Goal: Task Accomplishment & Management: Complete application form

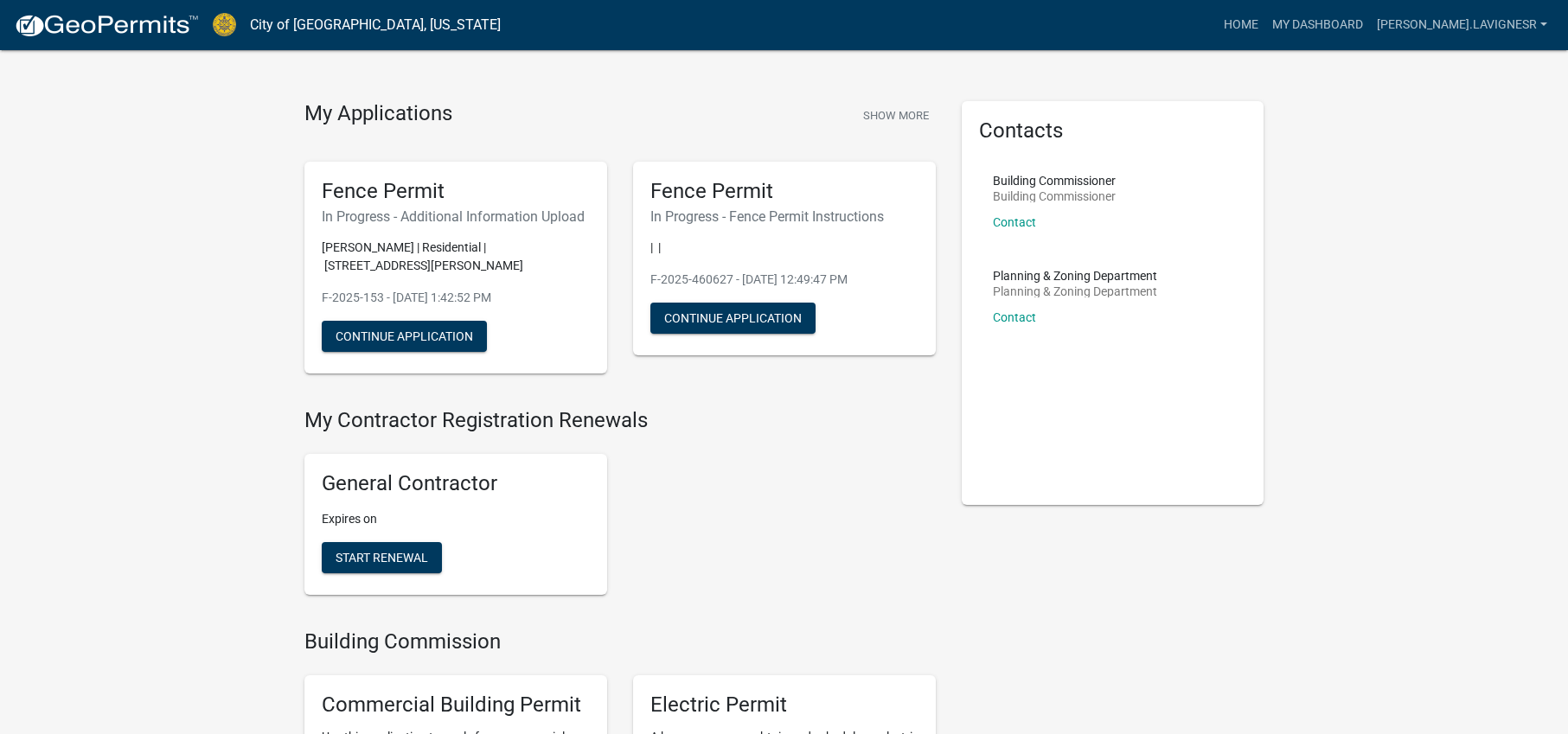
scroll to position [24, 0]
click at [384, 343] on button "Continue Application" at bounding box center [404, 335] width 165 height 31
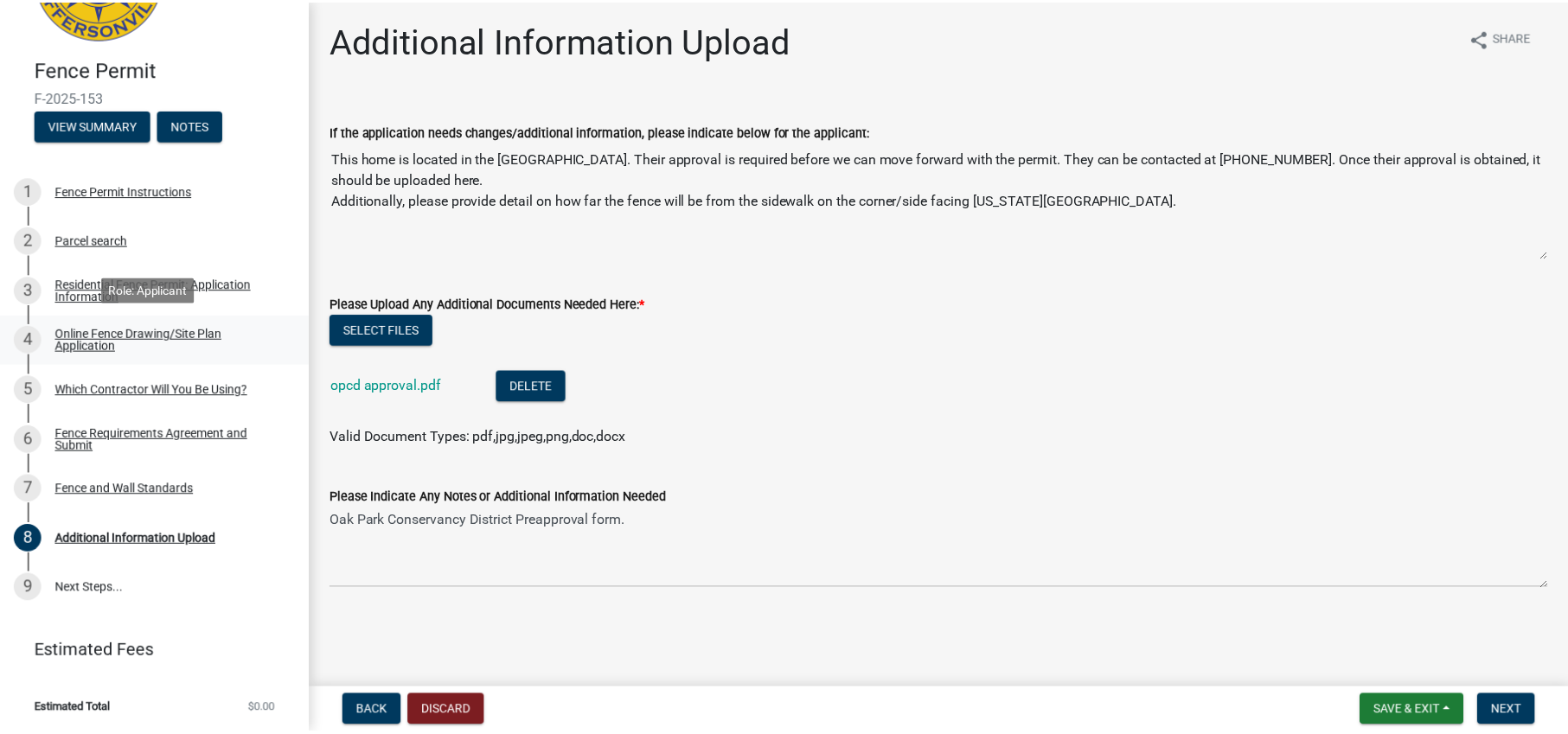
scroll to position [111, 0]
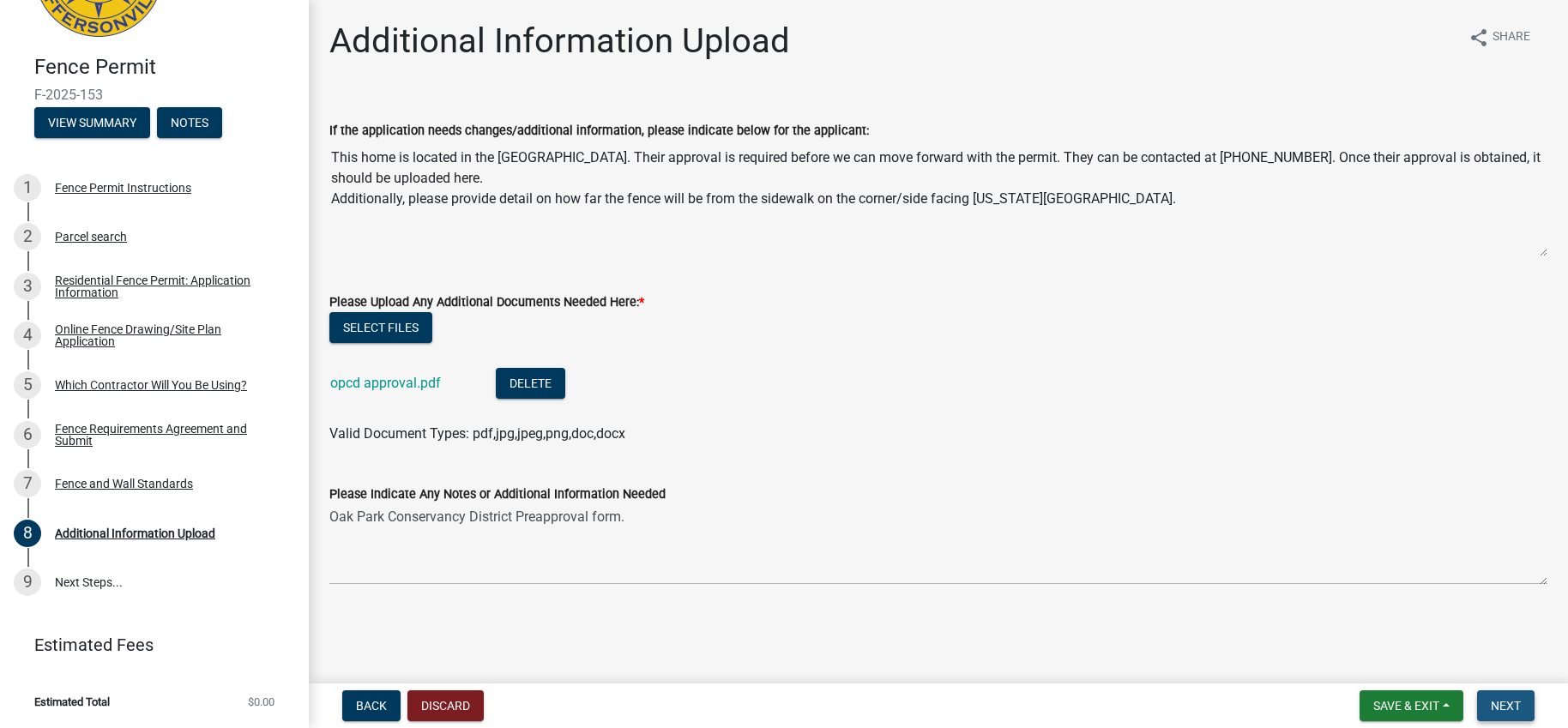
click at [1517, 707] on span "Next" at bounding box center [1506, 706] width 30 height 14
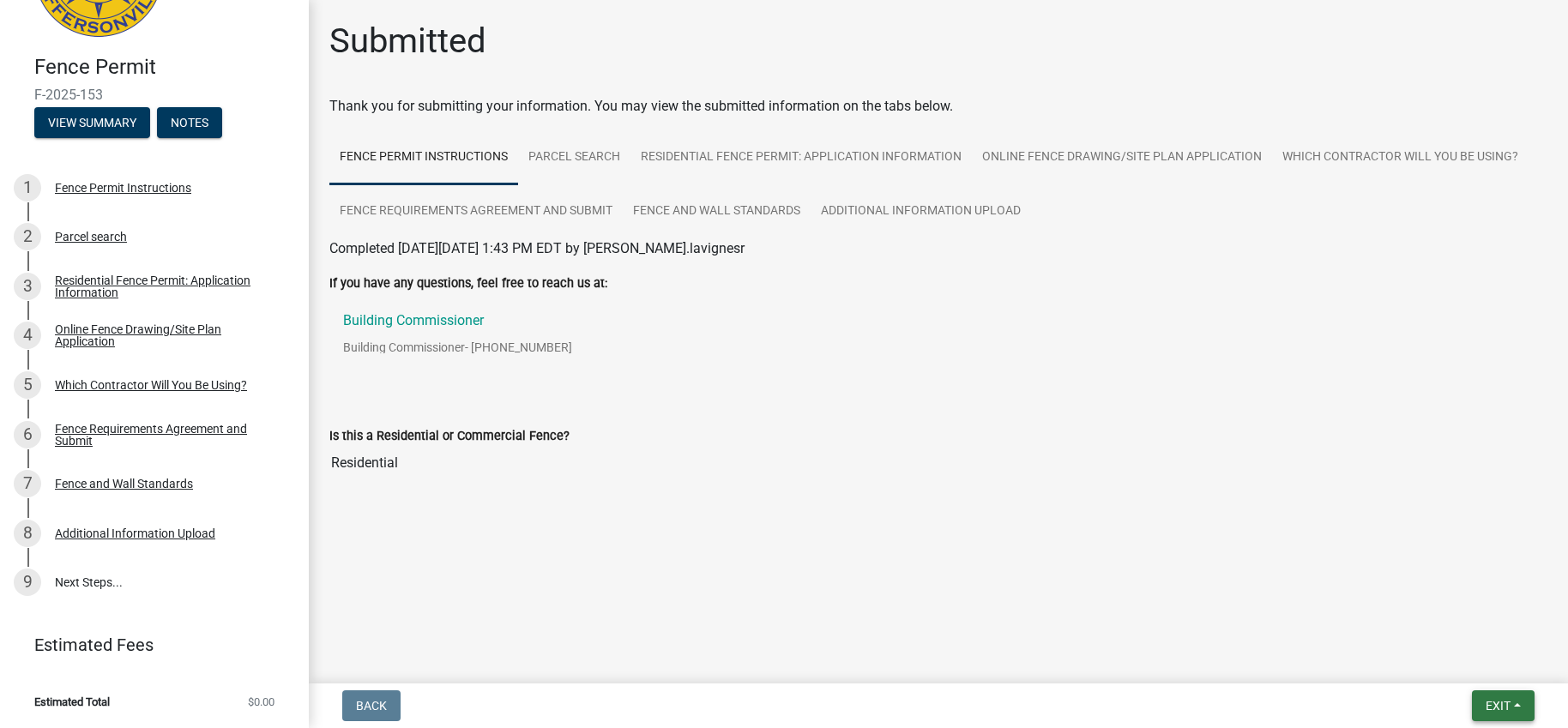
click at [1521, 707] on button "Exit" at bounding box center [1504, 706] width 63 height 31
click at [1456, 662] on button "Save & Exit" at bounding box center [1467, 661] width 137 height 41
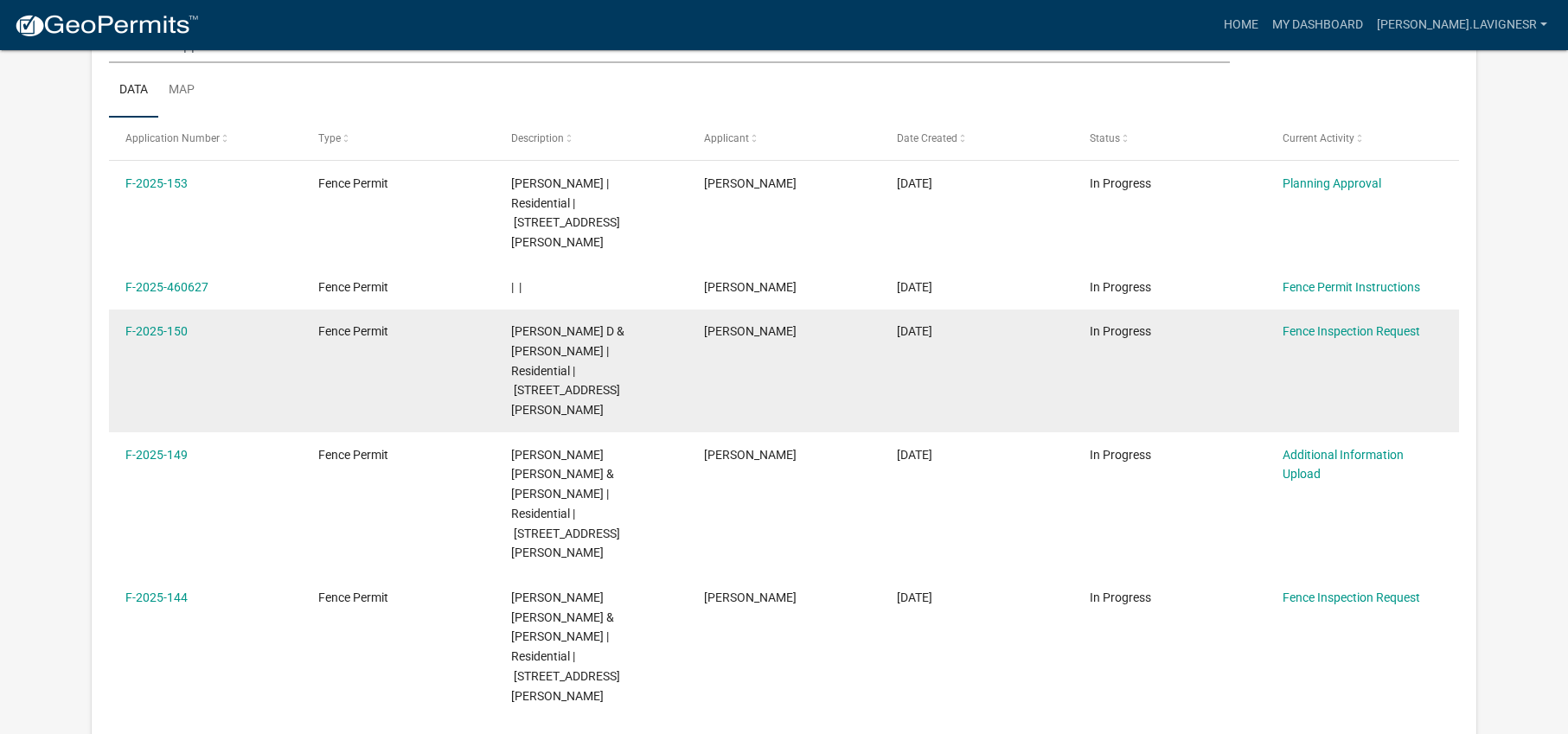
scroll to position [311, 0]
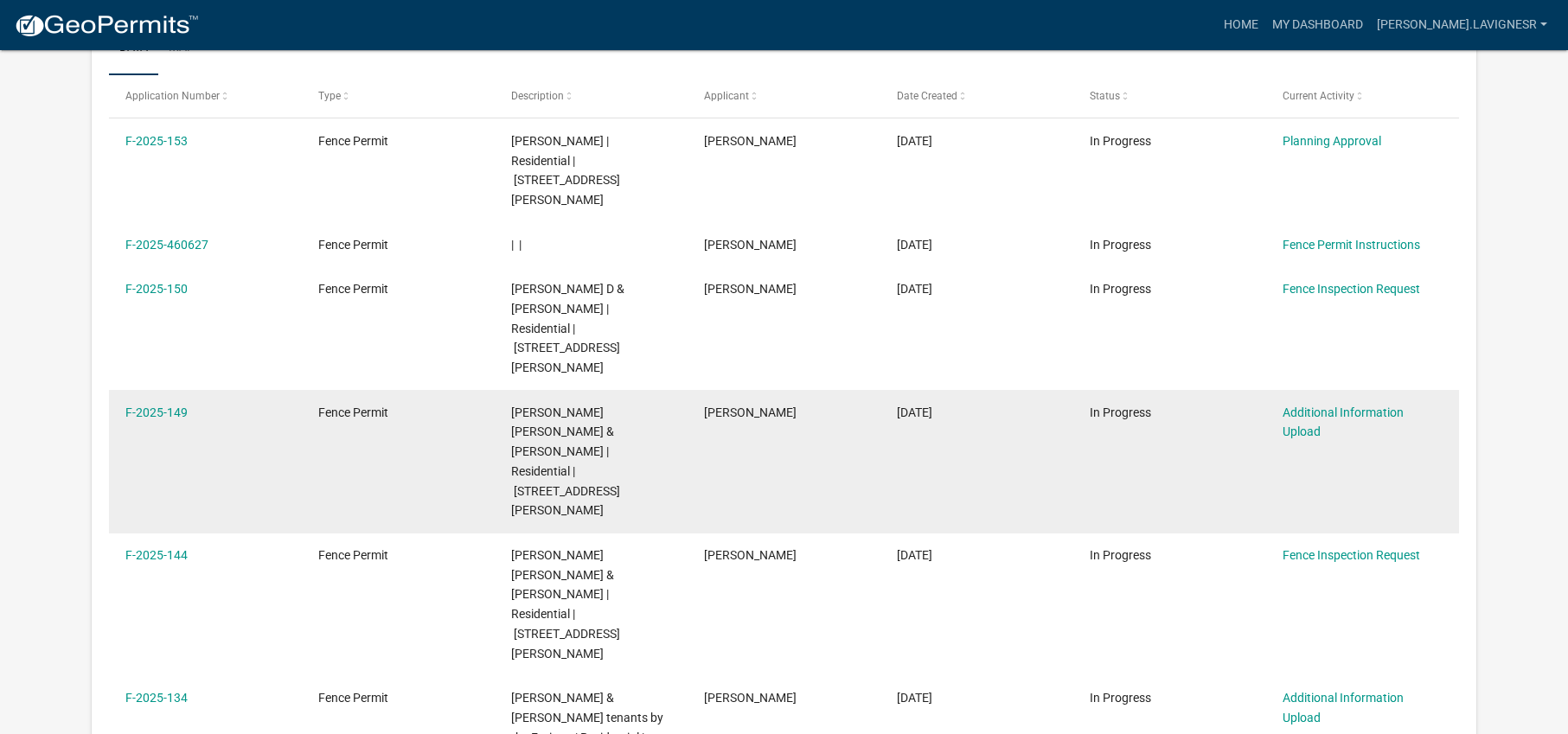
click at [338, 390] on datatable-body-cell "Fence Permit" at bounding box center [398, 461] width 193 height 143
click at [170, 405] on link "F-2025-149" at bounding box center [156, 412] width 63 height 14
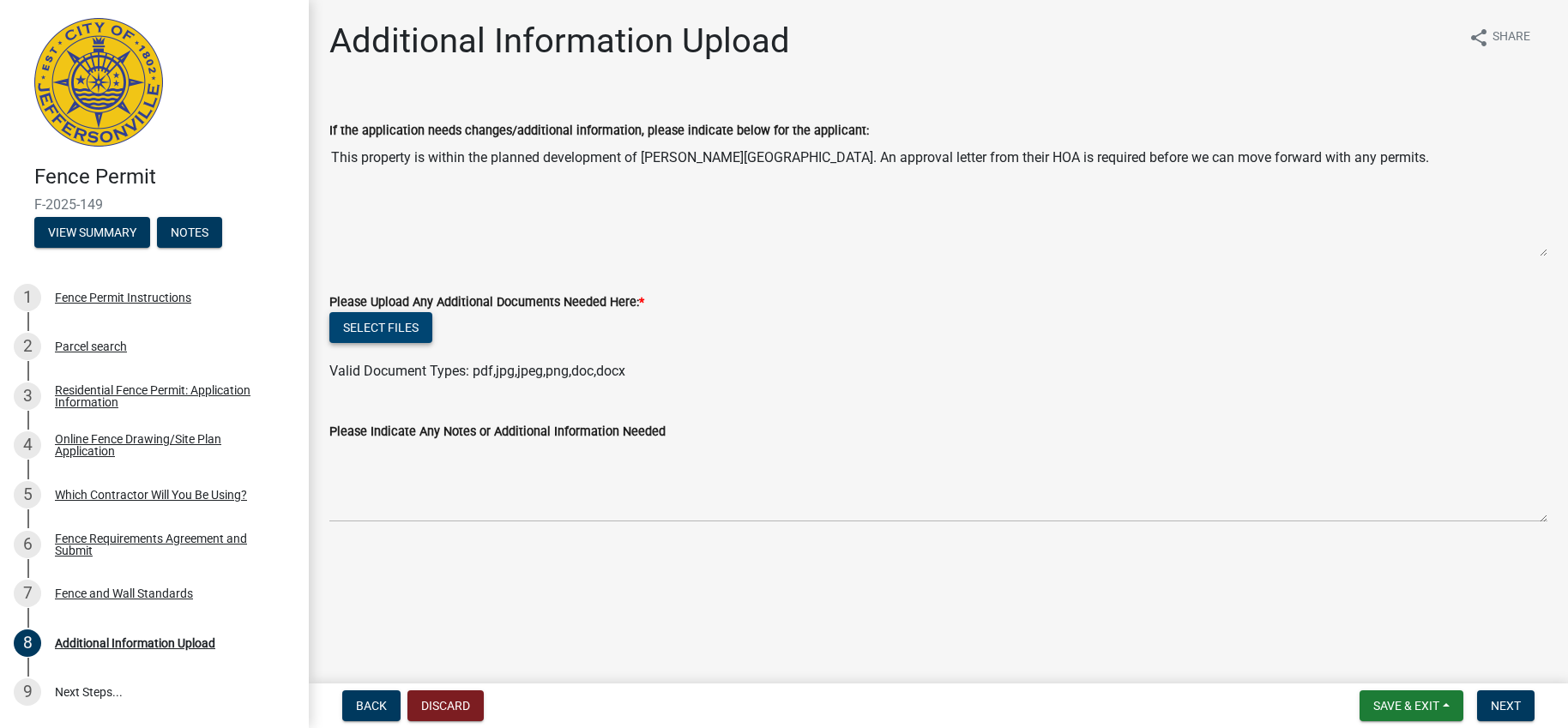
click at [376, 333] on button "Select files" at bounding box center [381, 327] width 103 height 31
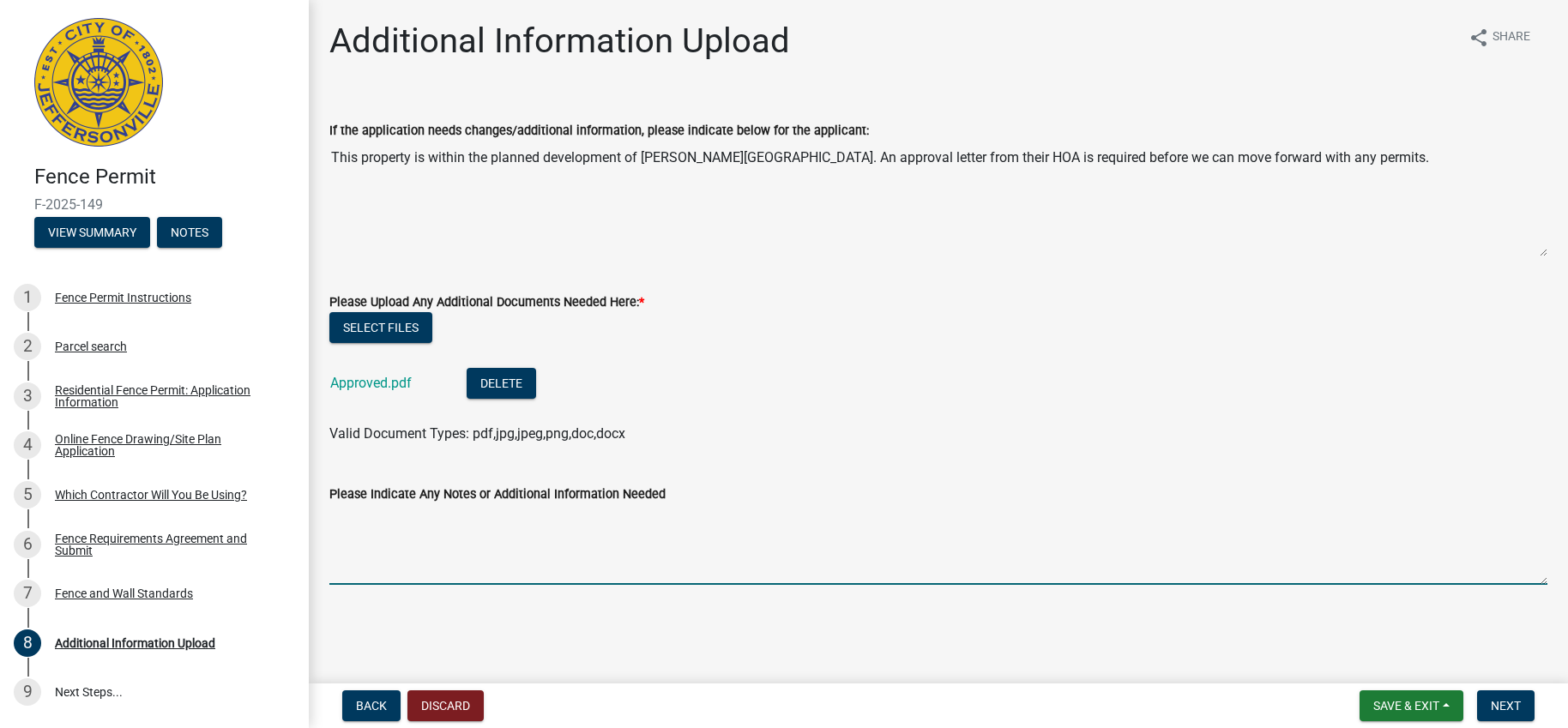
click at [370, 528] on textarea "Please Indicate Any Notes or Additional Information Needed" at bounding box center [938, 545] width 1218 height 81
paste textarea "Approval"
type textarea "HOA Approval Doc"
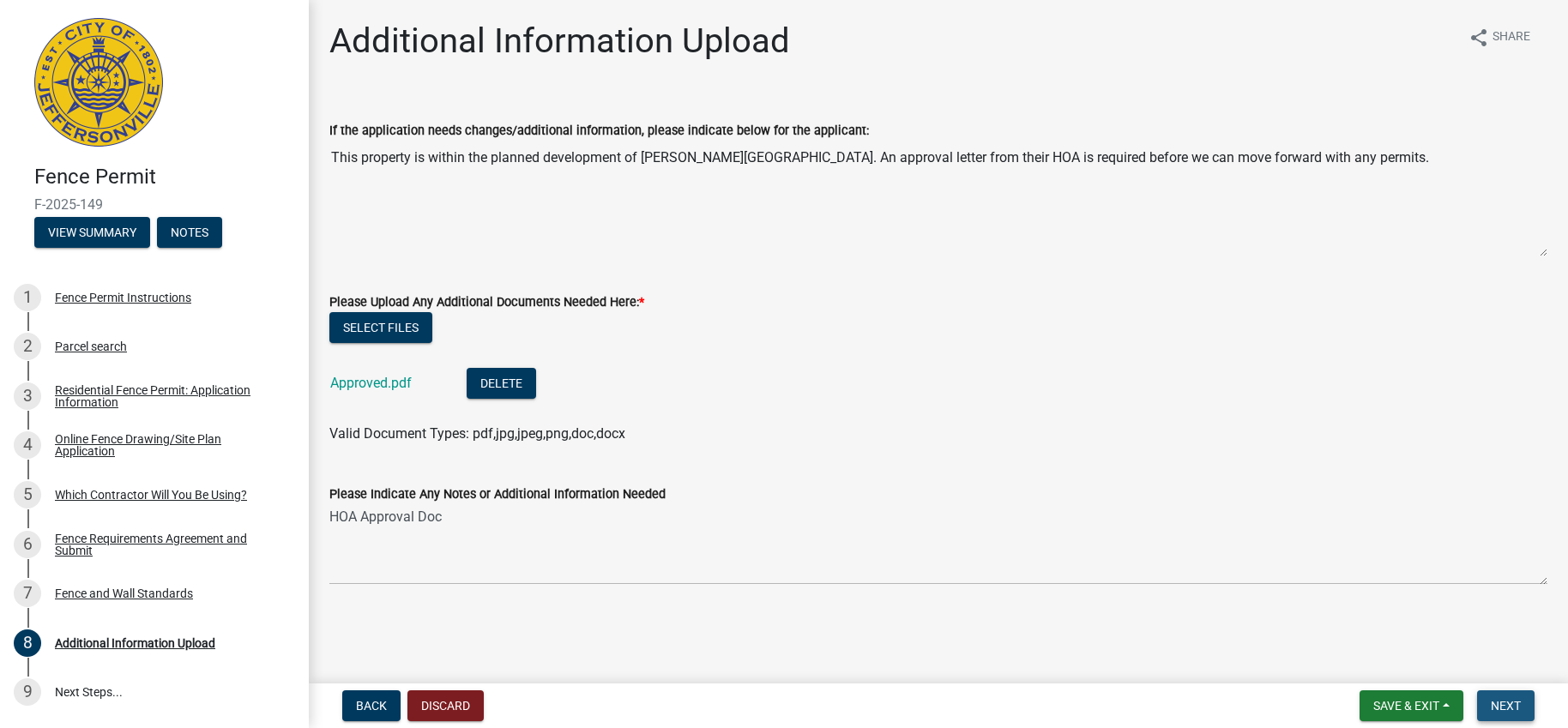
click at [1501, 700] on span "Next" at bounding box center [1506, 706] width 30 height 14
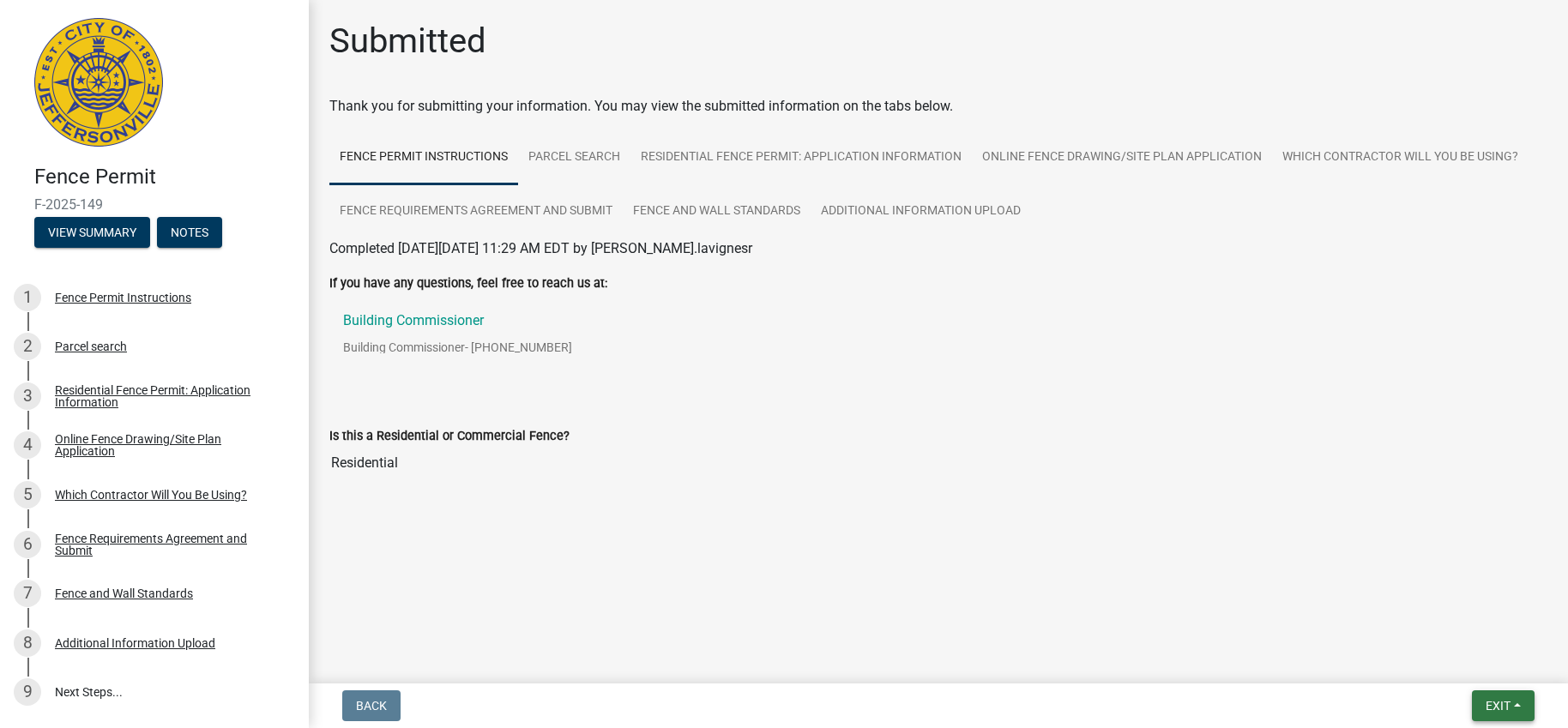
click at [1501, 705] on span "Exit" at bounding box center [1498, 706] width 25 height 14
click at [1464, 658] on button "Save & Exit" at bounding box center [1467, 661] width 137 height 41
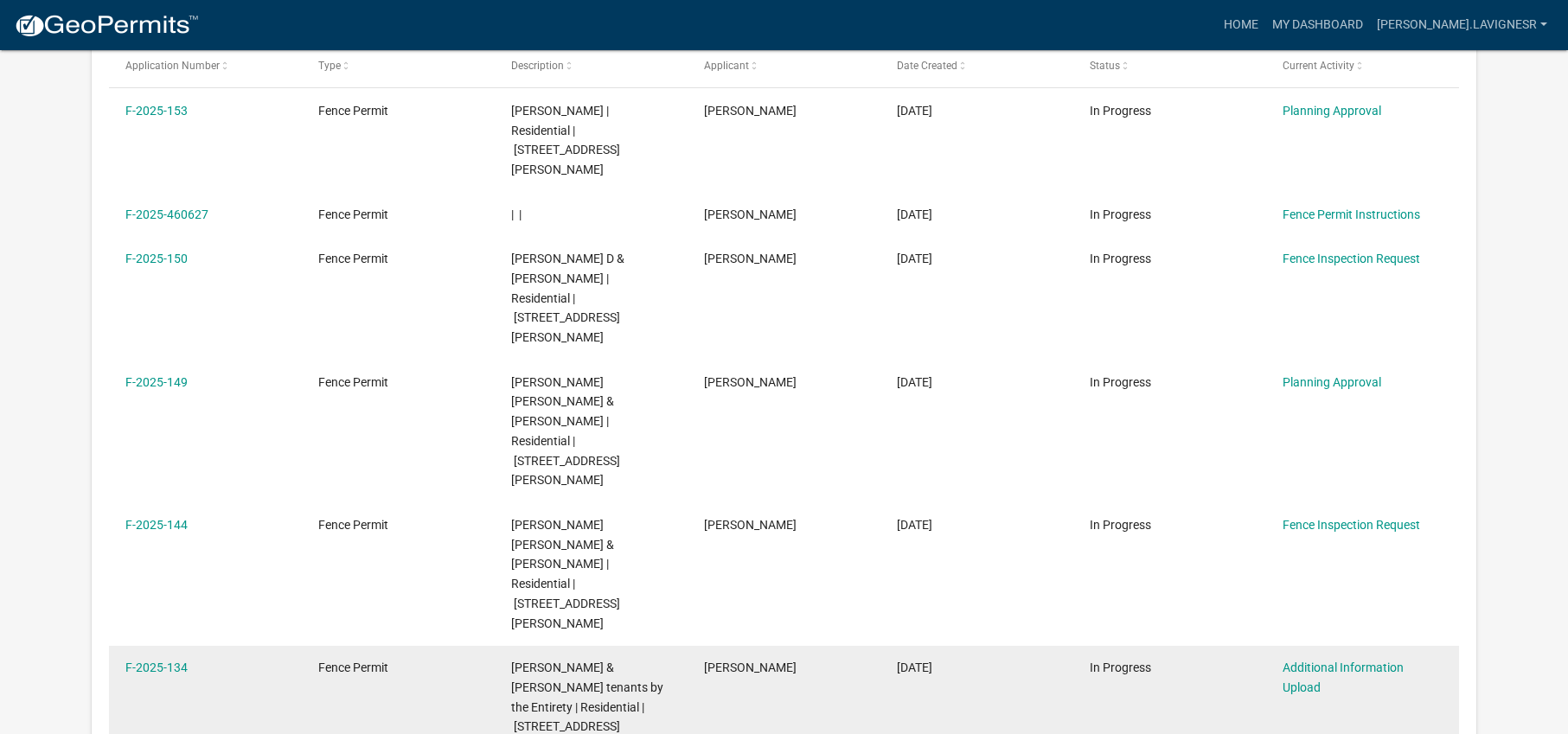
scroll to position [362, 0]
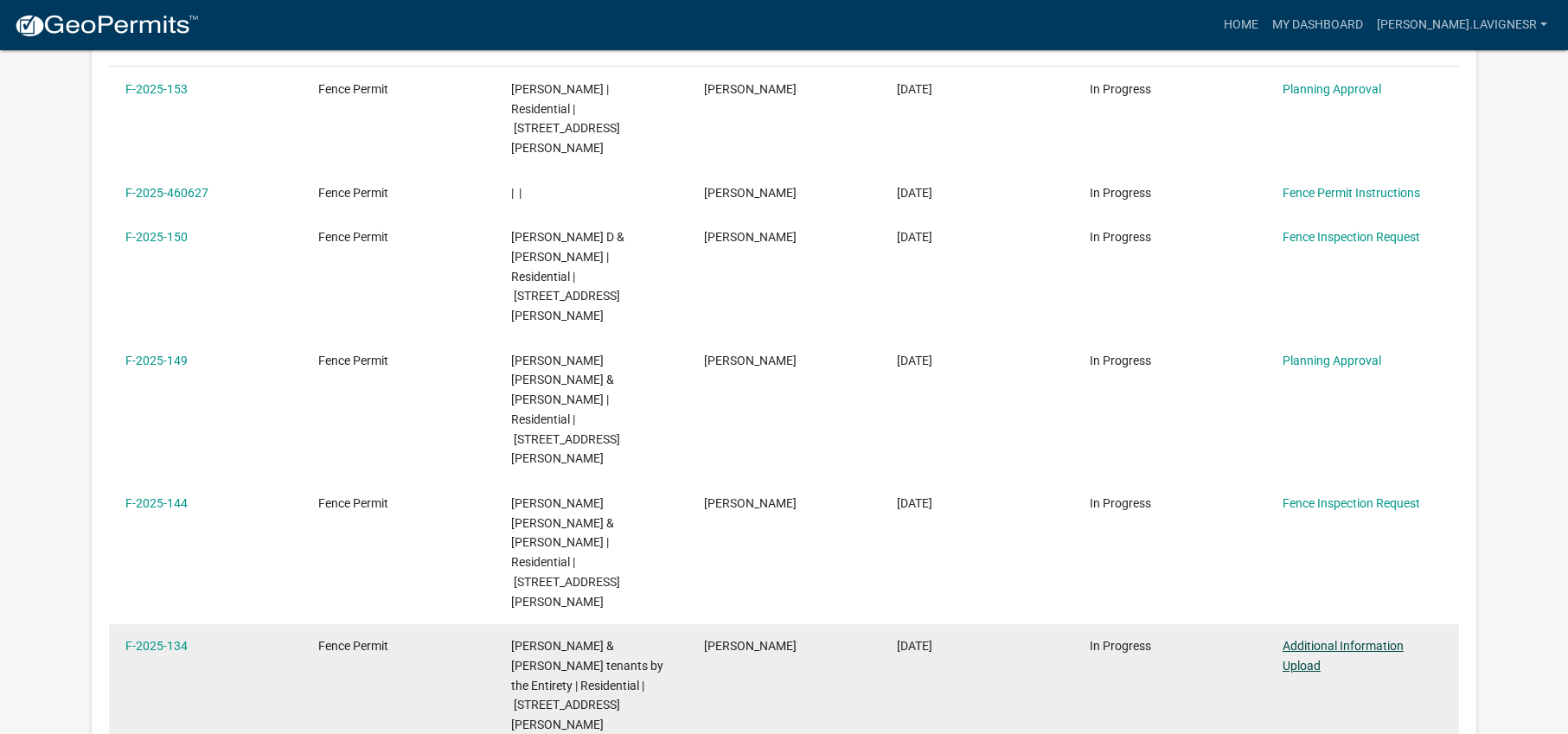
click at [1304, 640] on link "Additional Information Upload" at bounding box center [1344, 656] width 121 height 34
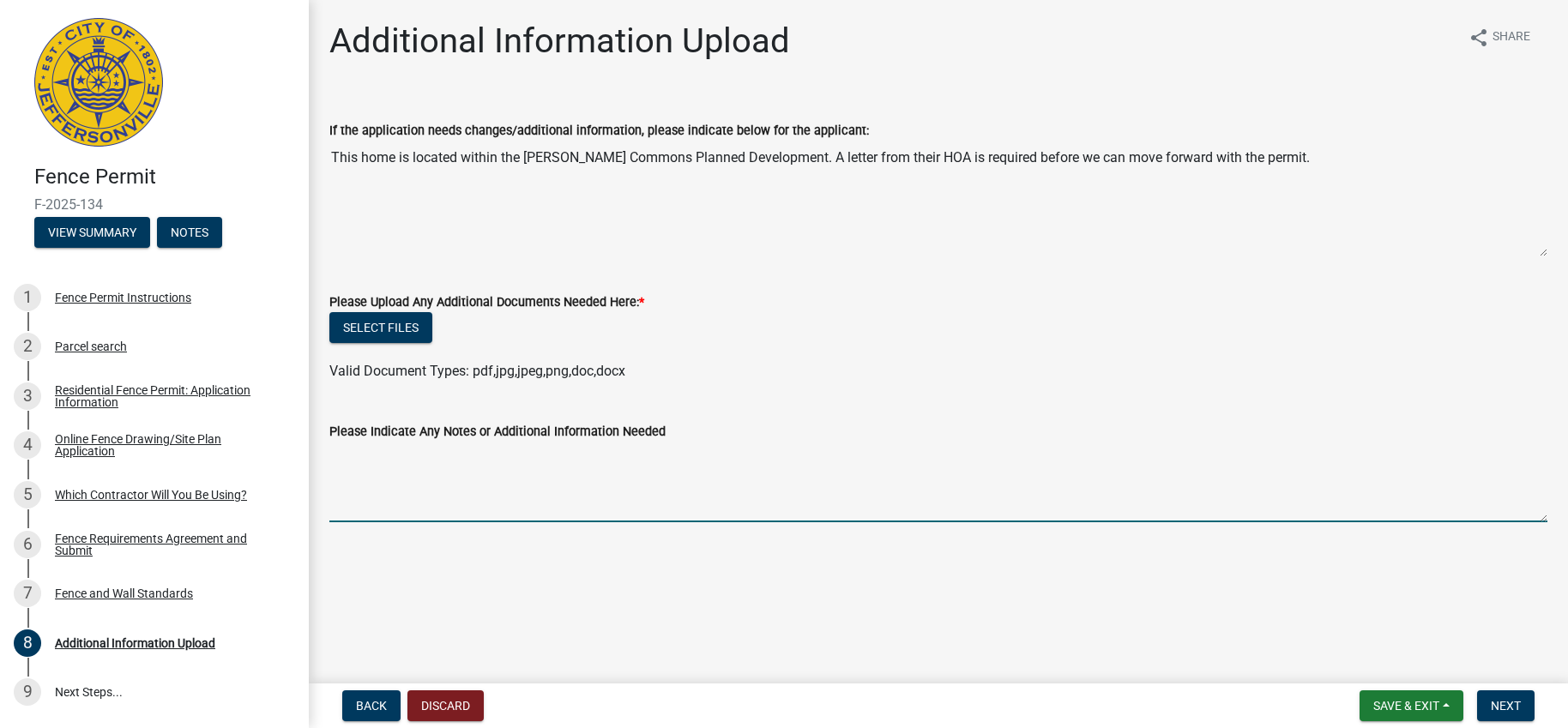
click at [392, 512] on textarea "Please Indicate Any Notes or Additional Information Needed" at bounding box center [938, 482] width 1218 height 81
type textarea "HOA Approval"
click at [367, 324] on button "Select files" at bounding box center [381, 327] width 103 height 31
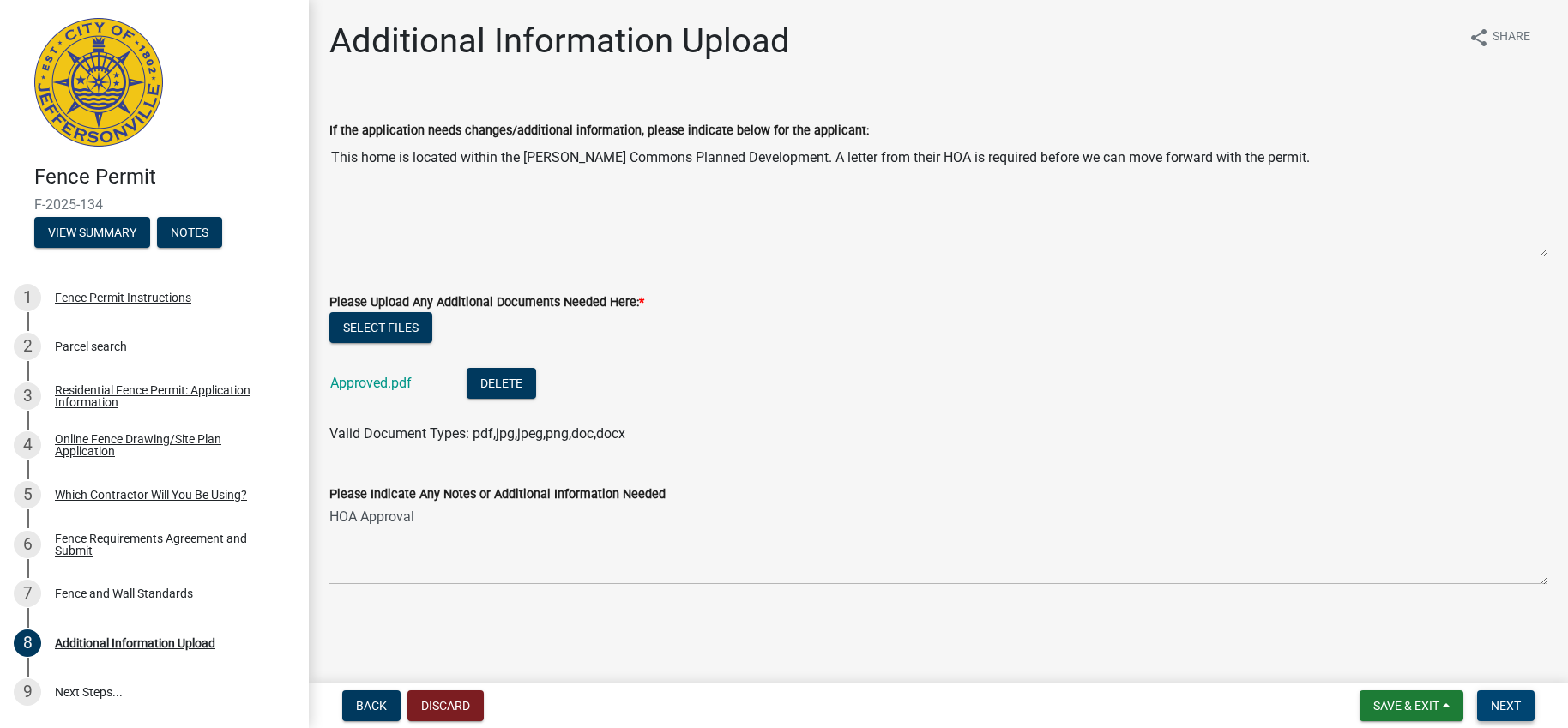
click at [1512, 709] on span "Next" at bounding box center [1506, 706] width 30 height 14
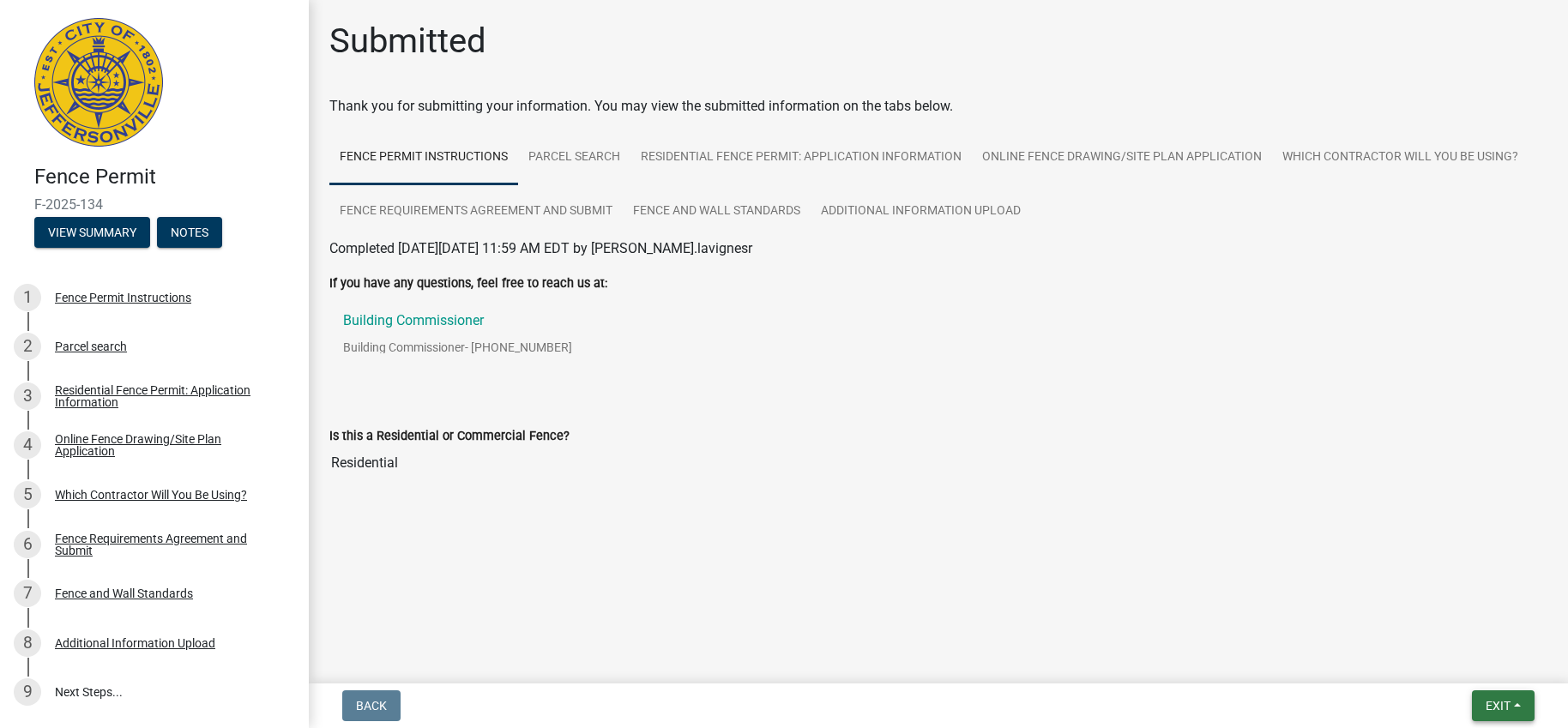
click at [1509, 709] on span "Exit" at bounding box center [1498, 706] width 25 height 14
click at [1486, 670] on button "Save & Exit" at bounding box center [1467, 661] width 137 height 41
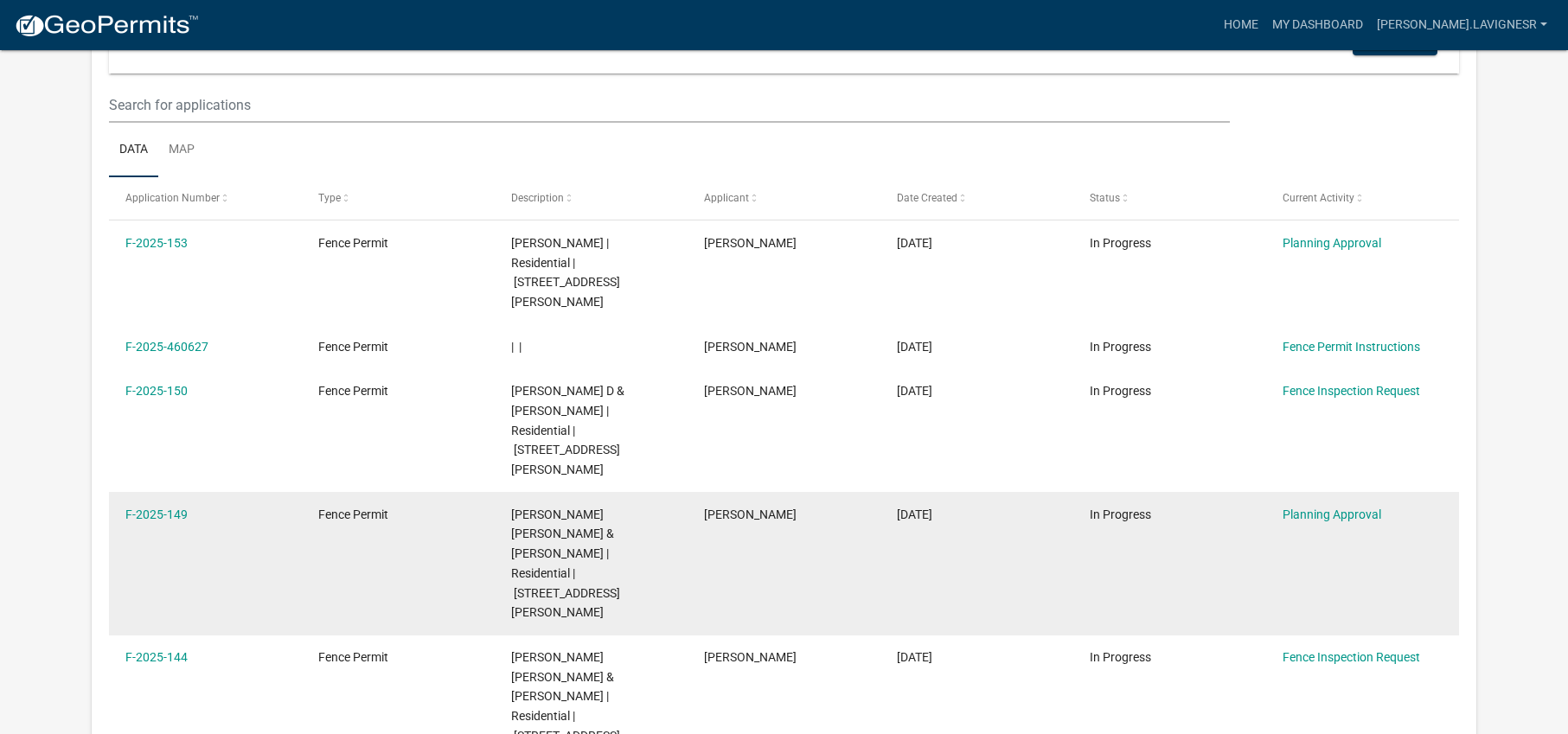
scroll to position [231, 0]
